Goal: Task Accomplishment & Management: Use online tool/utility

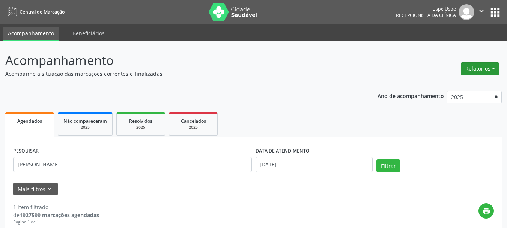
drag, startPoint x: 480, startPoint y: 70, endPoint x: 470, endPoint y: 81, distance: 15.4
click at [480, 69] on button "Relatórios" at bounding box center [479, 68] width 38 height 13
click at [464, 87] on link "Agendamentos" at bounding box center [458, 84] width 81 height 10
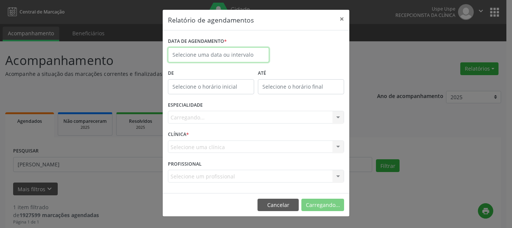
click at [217, 54] on input "text" at bounding box center [218, 54] width 101 height 15
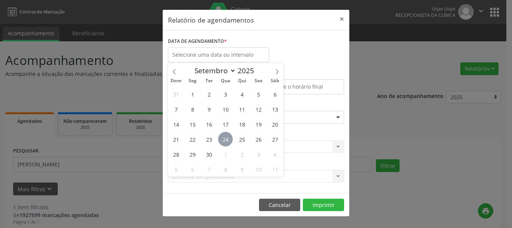
click at [222, 139] on span "24" at bounding box center [225, 139] width 15 height 15
type input "[DATE]"
click at [222, 139] on span "24" at bounding box center [225, 139] width 15 height 15
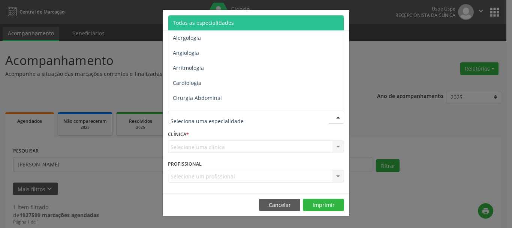
click at [198, 16] on span "Todas as especialidades" at bounding box center [256, 22] width 177 height 15
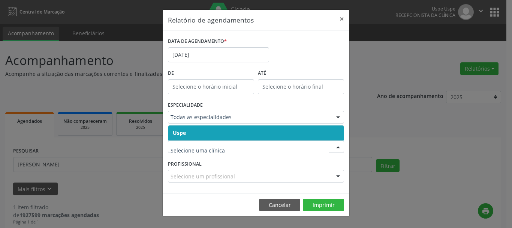
click at [182, 132] on span "Uspe" at bounding box center [179, 132] width 13 height 7
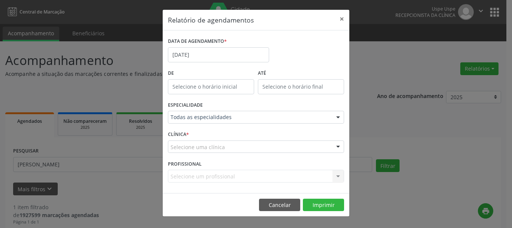
click at [182, 132] on span "Uspe" at bounding box center [179, 132] width 13 height 7
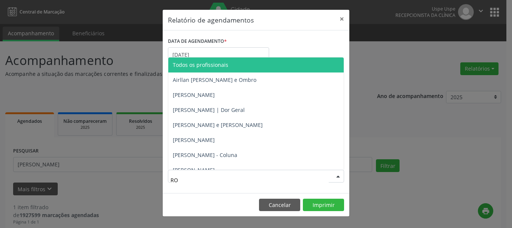
type input "[PERSON_NAME]"
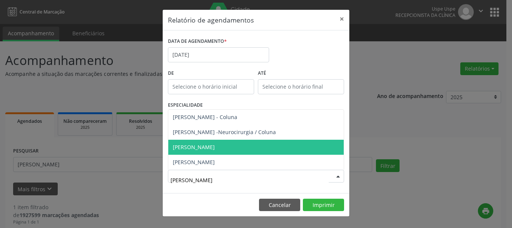
click at [205, 147] on span "[PERSON_NAME]" at bounding box center [194, 146] width 42 height 7
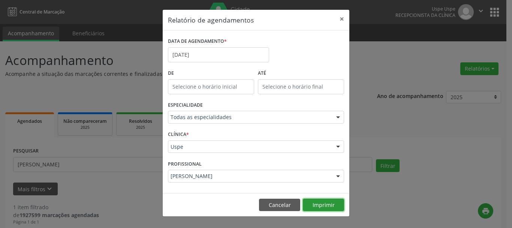
click at [329, 198] on button "Imprimir" at bounding box center [323, 204] width 41 height 13
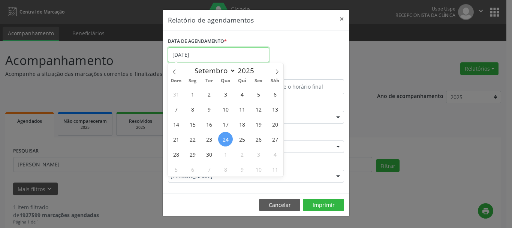
click at [219, 52] on input "[DATE]" at bounding box center [218, 54] width 101 height 15
click at [243, 140] on span "25" at bounding box center [242, 139] width 15 height 15
type input "[DATE]"
click at [243, 140] on span "25" at bounding box center [242, 139] width 15 height 15
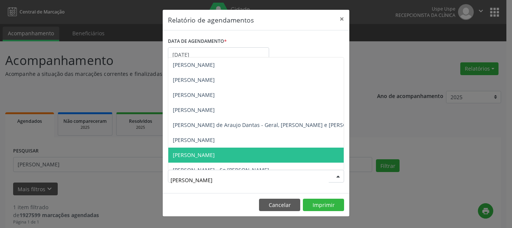
type input "JOH"
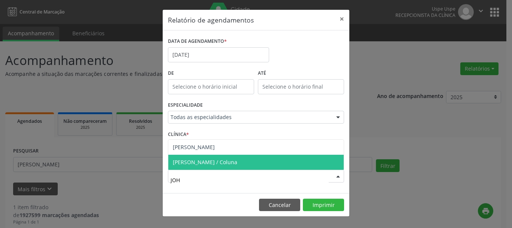
click at [220, 166] on span "[PERSON_NAME] / Coluna" at bounding box center [255, 161] width 175 height 15
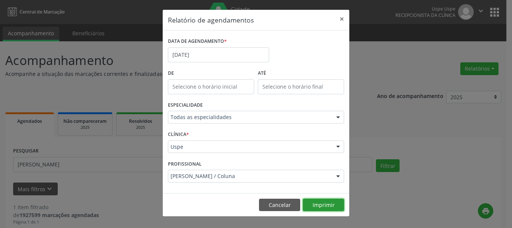
click at [335, 207] on button "Imprimir" at bounding box center [323, 204] width 41 height 13
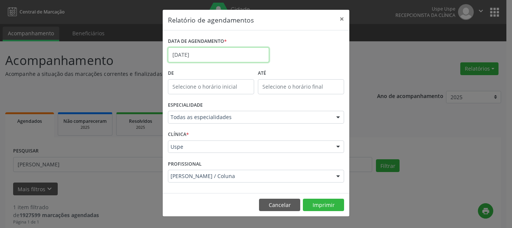
click at [198, 55] on input "[DATE]" at bounding box center [218, 54] width 101 height 15
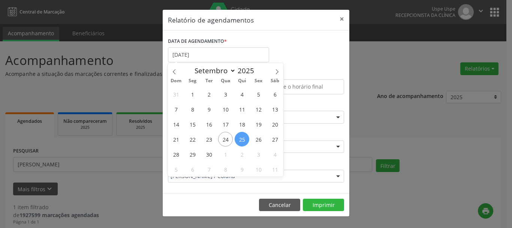
click at [241, 140] on span "25" at bounding box center [242, 139] width 15 height 15
type input "[DATE]"
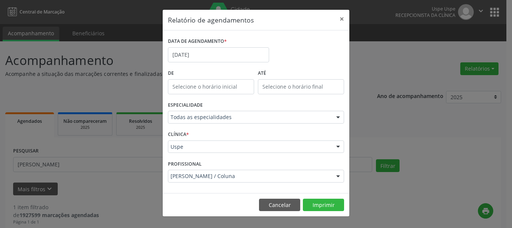
drag, startPoint x: 207, startPoint y: 181, endPoint x: 207, endPoint y: 176, distance: 4.5
click at [207, 180] on div "[PERSON_NAME] / Coluna" at bounding box center [256, 175] width 176 height 13
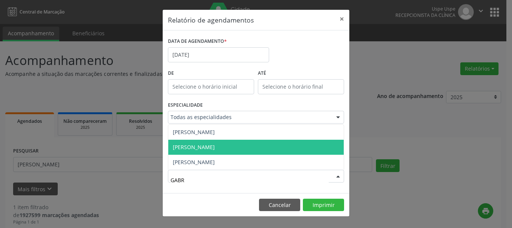
click at [218, 153] on span "[PERSON_NAME]" at bounding box center [255, 146] width 175 height 15
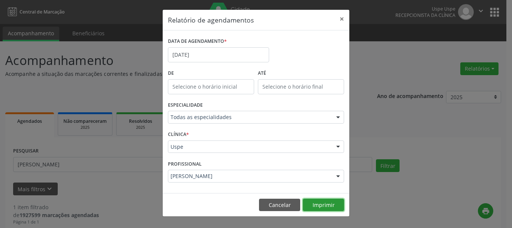
click at [323, 198] on button "Imprimir" at bounding box center [323, 204] width 41 height 13
click at [213, 180] on div "[PERSON_NAME]" at bounding box center [256, 175] width 176 height 13
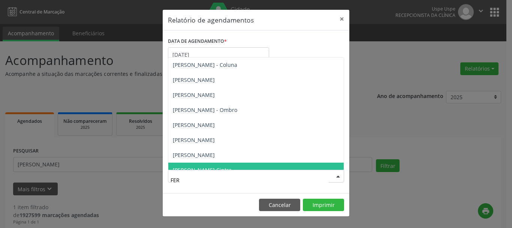
type input "FERN"
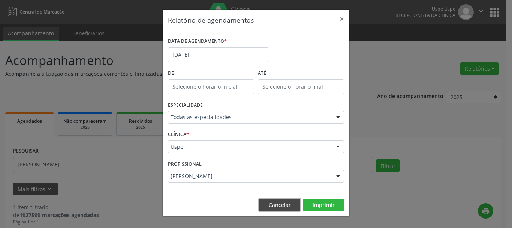
click at [278, 204] on button "Cancelar" at bounding box center [279, 204] width 41 height 13
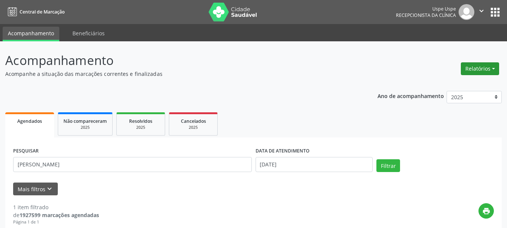
click at [471, 65] on button "Relatórios" at bounding box center [479, 68] width 38 height 13
click at [458, 83] on link "Agendamentos" at bounding box center [458, 84] width 81 height 10
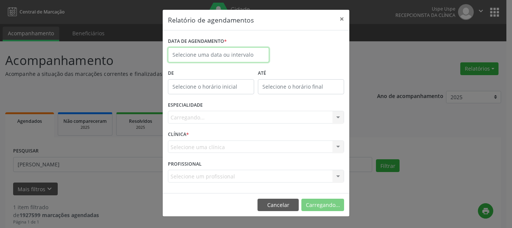
click at [214, 52] on input "text" at bounding box center [218, 54] width 101 height 15
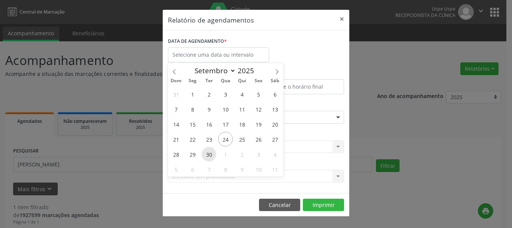
click at [208, 154] on span "30" at bounding box center [209, 154] width 15 height 15
type input "[DATE]"
click at [208, 154] on span "30" at bounding box center [209, 154] width 15 height 15
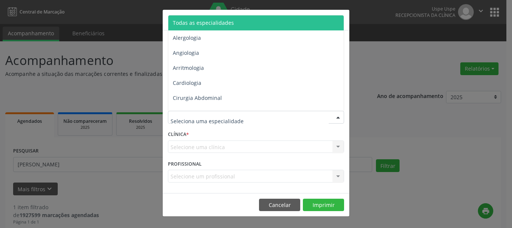
click at [196, 19] on span "Todas as especialidades" at bounding box center [256, 22] width 177 height 15
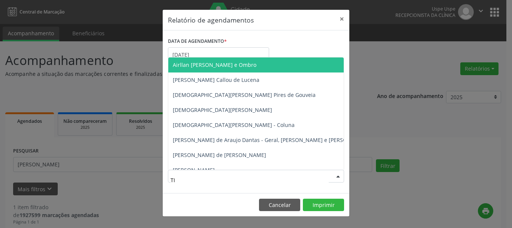
type input "TIA"
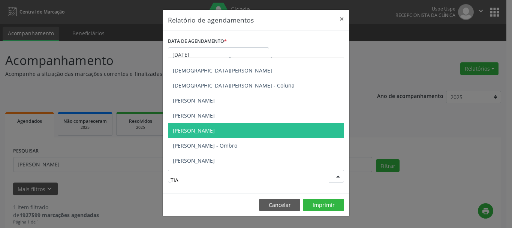
scroll to position [37, 0]
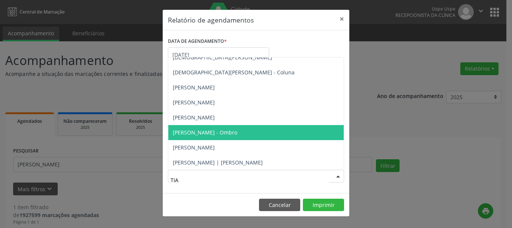
click at [216, 128] on span "[PERSON_NAME] - Ombro" at bounding box center [255, 132] width 175 height 15
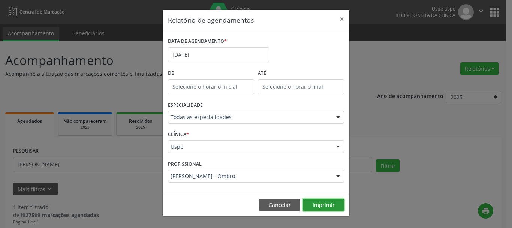
click at [325, 201] on button "Imprimir" at bounding box center [323, 204] width 41 height 13
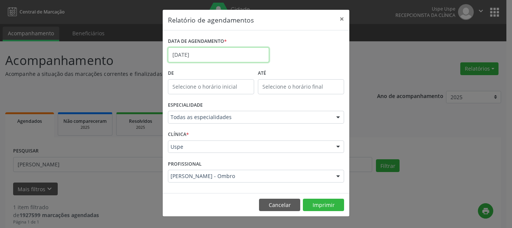
click at [200, 52] on input "[DATE]" at bounding box center [218, 54] width 101 height 15
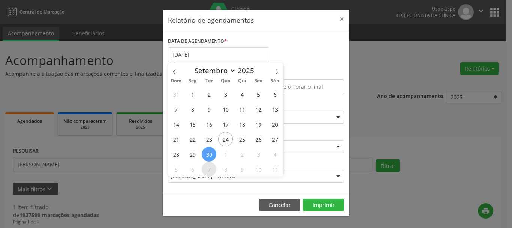
click at [215, 168] on span "7" at bounding box center [209, 169] width 15 height 15
type input "[DATE]"
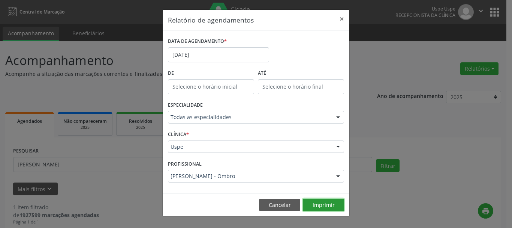
click at [335, 204] on button "Imprimir" at bounding box center [323, 204] width 41 height 13
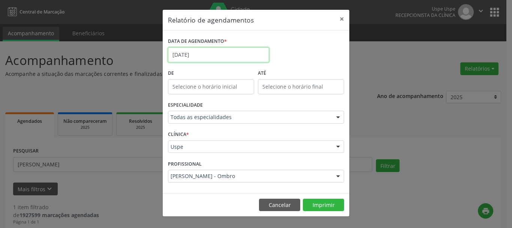
click at [194, 52] on input "[DATE]" at bounding box center [218, 54] width 101 height 15
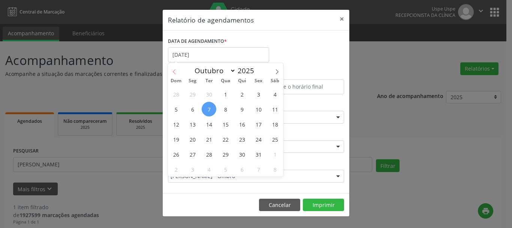
click at [175, 75] on span at bounding box center [174, 69] width 13 height 13
select select "8"
click at [238, 141] on span "25" at bounding box center [242, 139] width 15 height 15
type input "[DATE]"
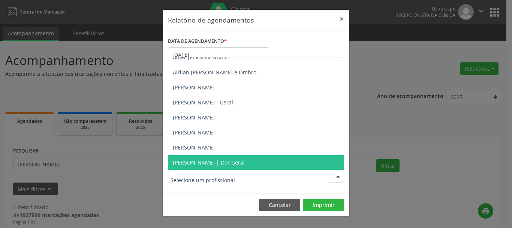
click at [213, 171] on div at bounding box center [256, 175] width 176 height 13
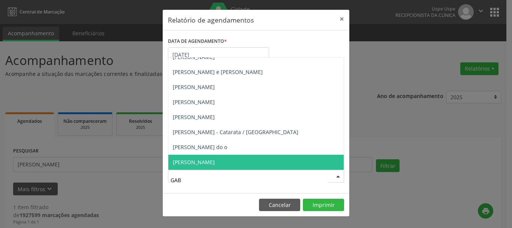
scroll to position [0, 0]
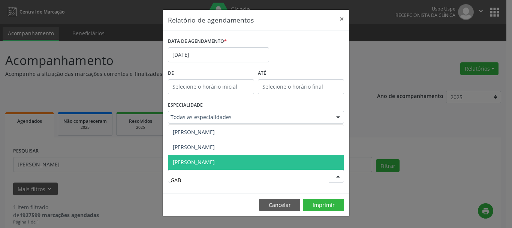
type input "GABR"
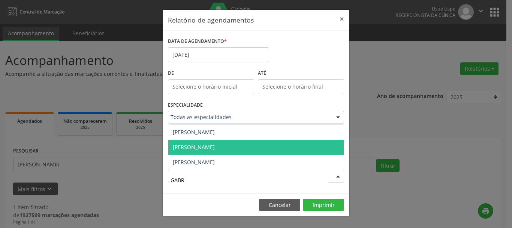
click at [230, 145] on span "[PERSON_NAME]" at bounding box center [255, 146] width 175 height 15
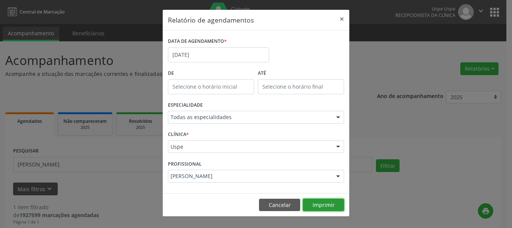
click at [324, 207] on button "Imprimir" at bounding box center [323, 204] width 41 height 13
